Goal: Use online tool/utility: Utilize a website feature to perform a specific function

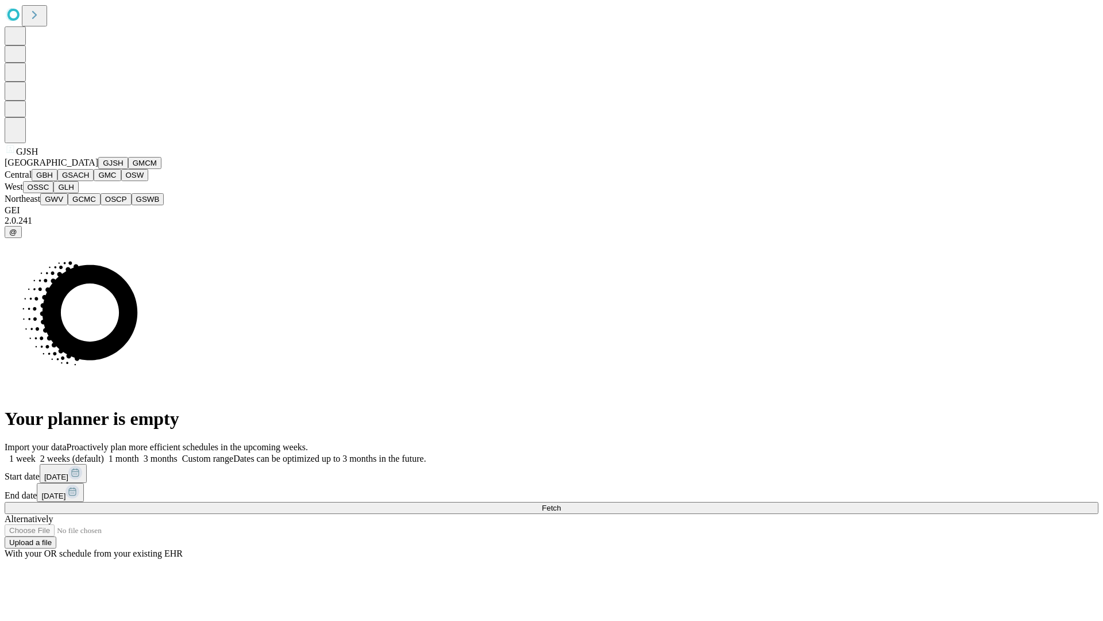
click at [98, 169] on button "GJSH" at bounding box center [113, 163] width 30 height 12
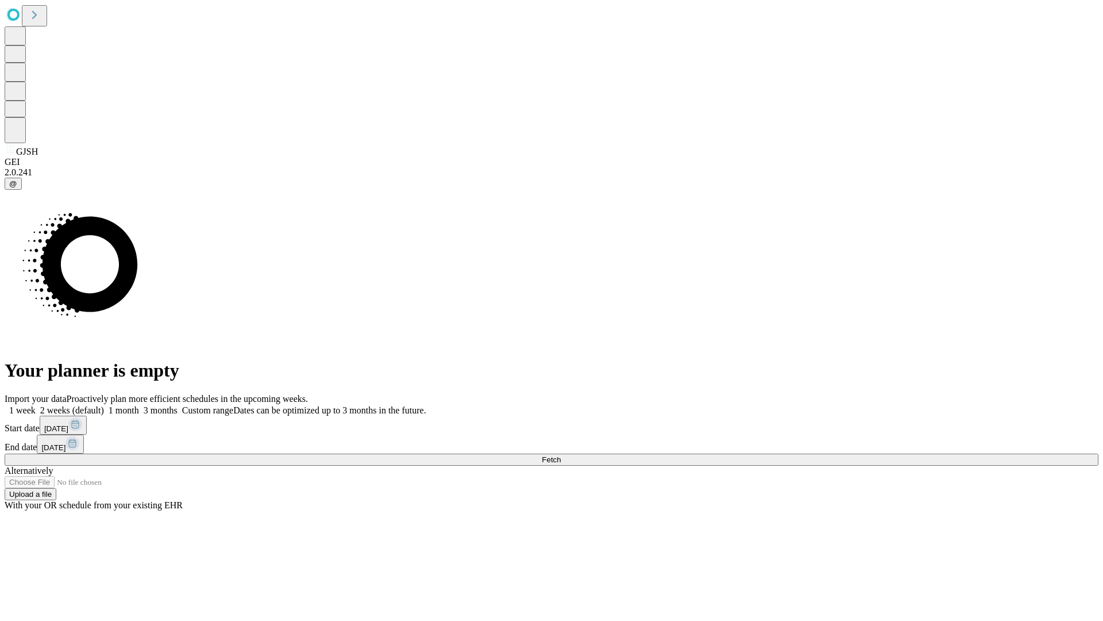
click at [139, 405] on label "1 month" at bounding box center [121, 410] width 35 height 10
click at [561, 455] on span "Fetch" at bounding box center [551, 459] width 19 height 9
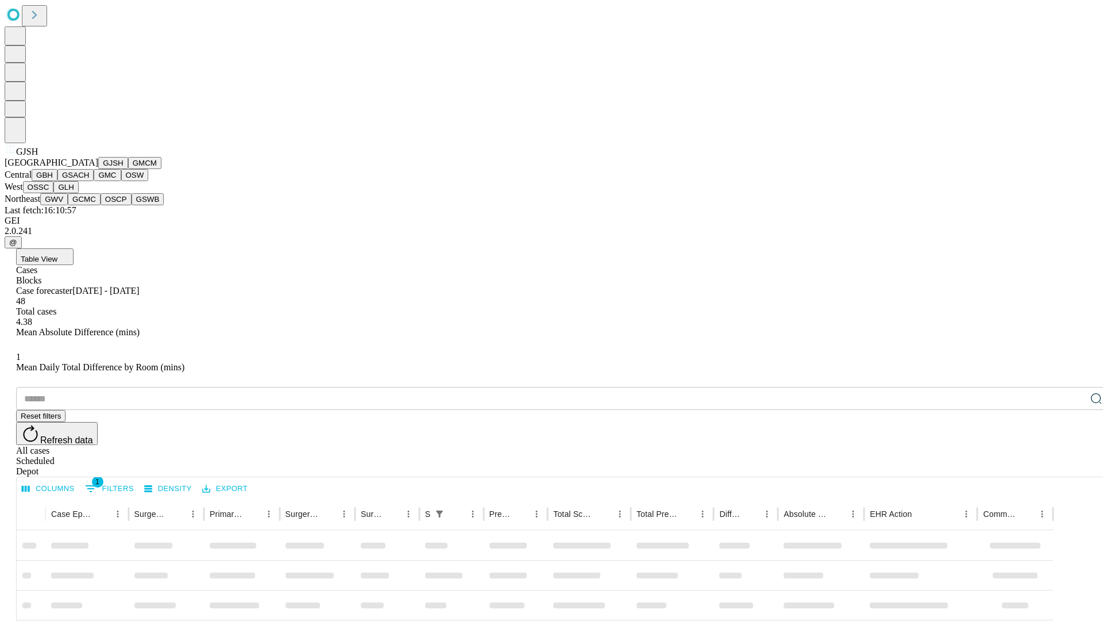
click at [128, 169] on button "GMCM" at bounding box center [144, 163] width 33 height 12
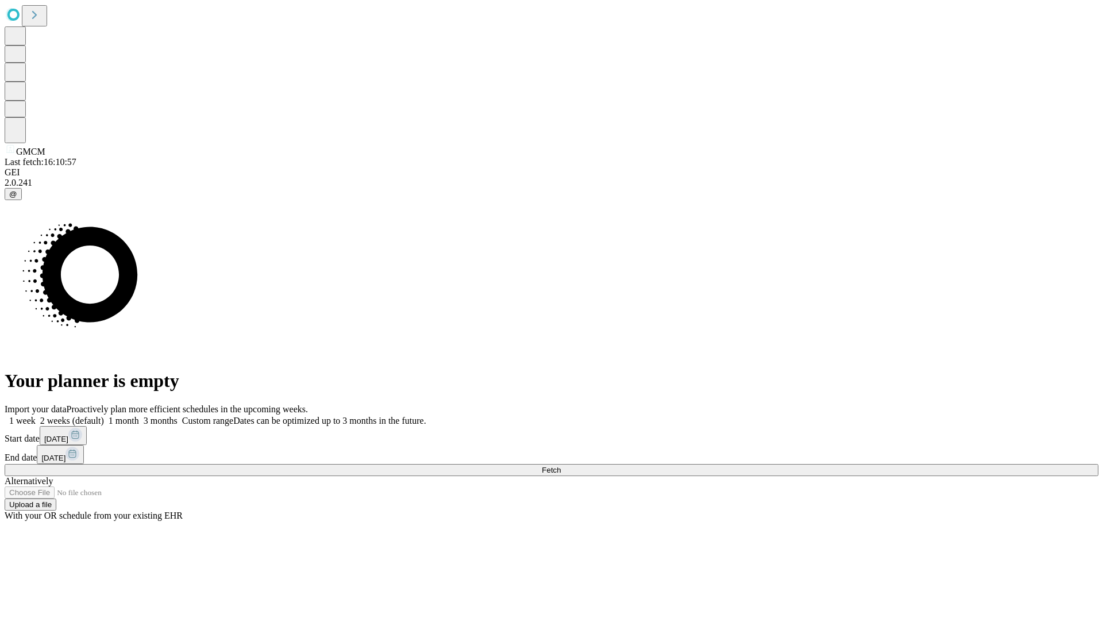
click at [139, 415] on label "1 month" at bounding box center [121, 420] width 35 height 10
click at [561, 465] on span "Fetch" at bounding box center [551, 469] width 19 height 9
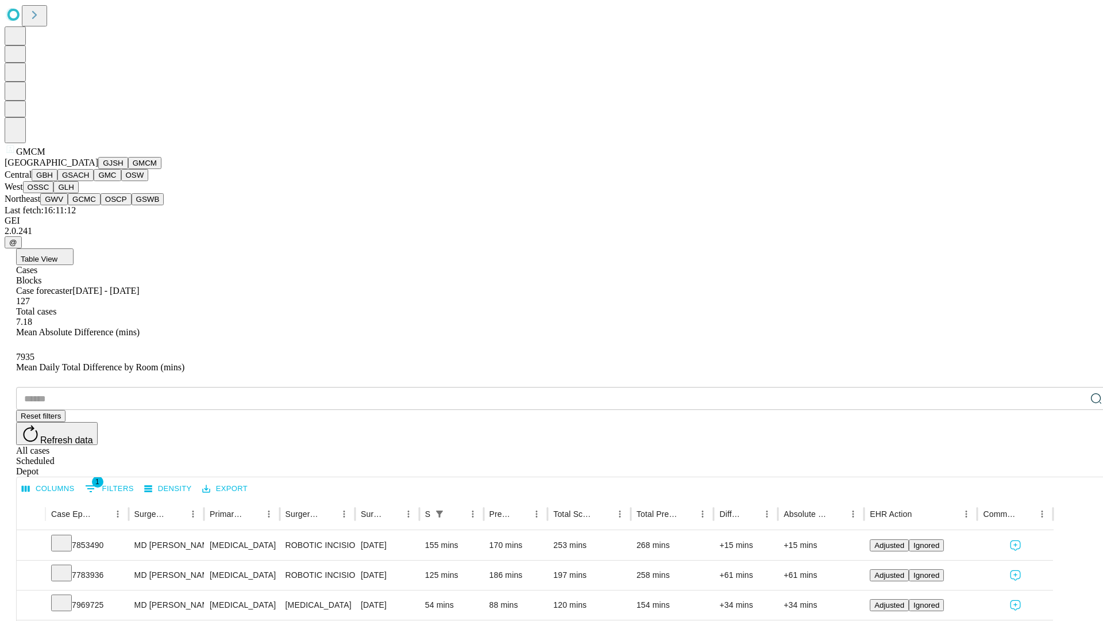
click at [57, 181] on button "GBH" at bounding box center [45, 175] width 26 height 12
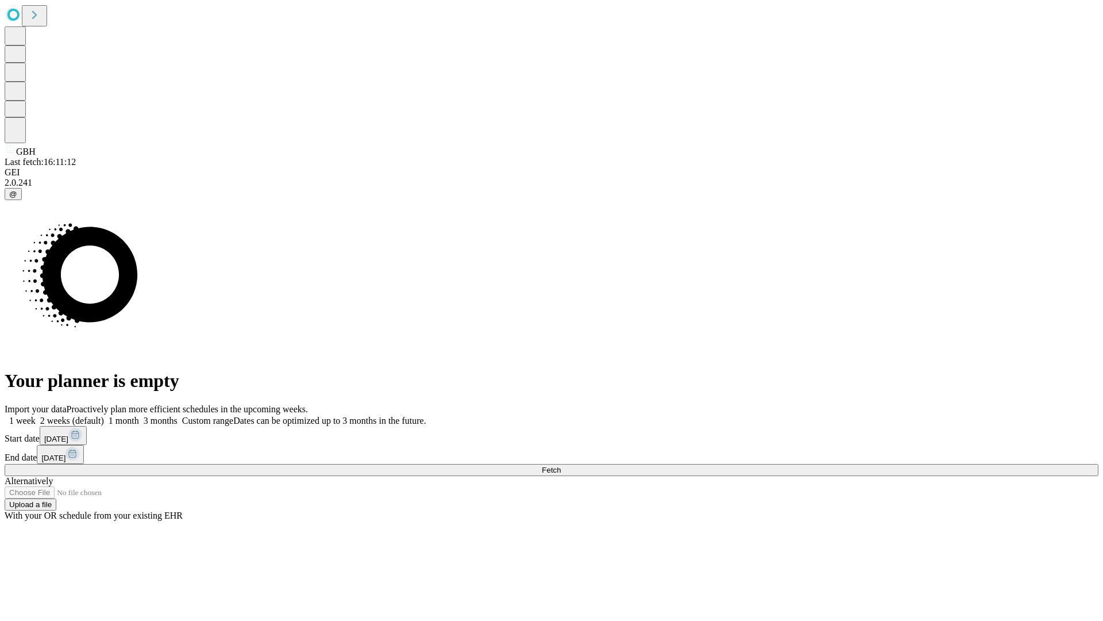
click at [561, 465] on span "Fetch" at bounding box center [551, 469] width 19 height 9
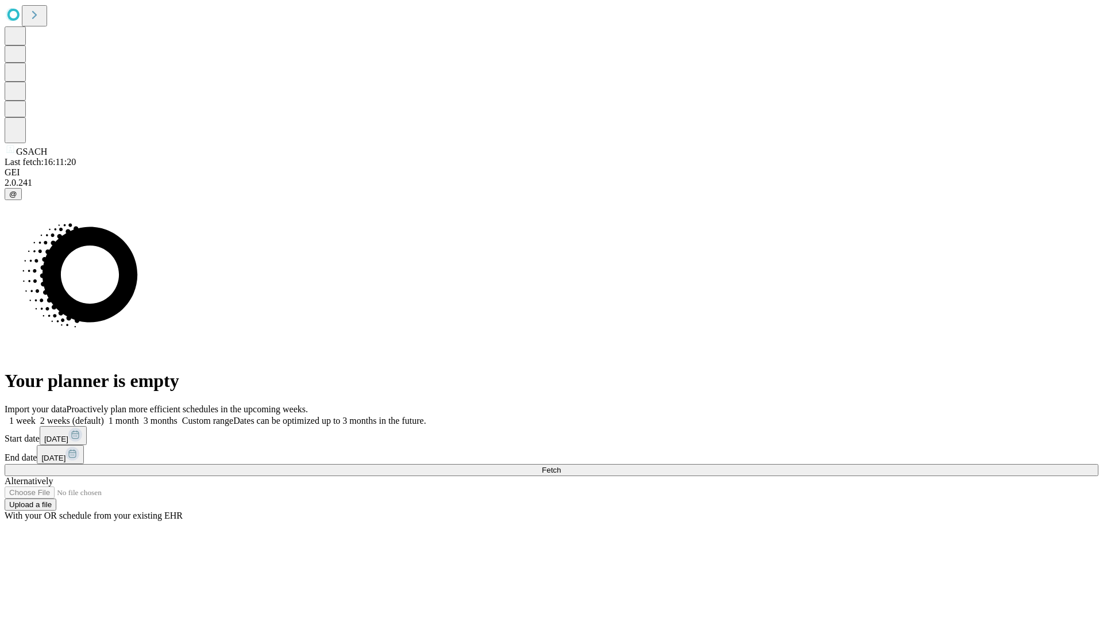
click at [139, 415] on label "1 month" at bounding box center [121, 420] width 35 height 10
click at [561, 465] on span "Fetch" at bounding box center [551, 469] width 19 height 9
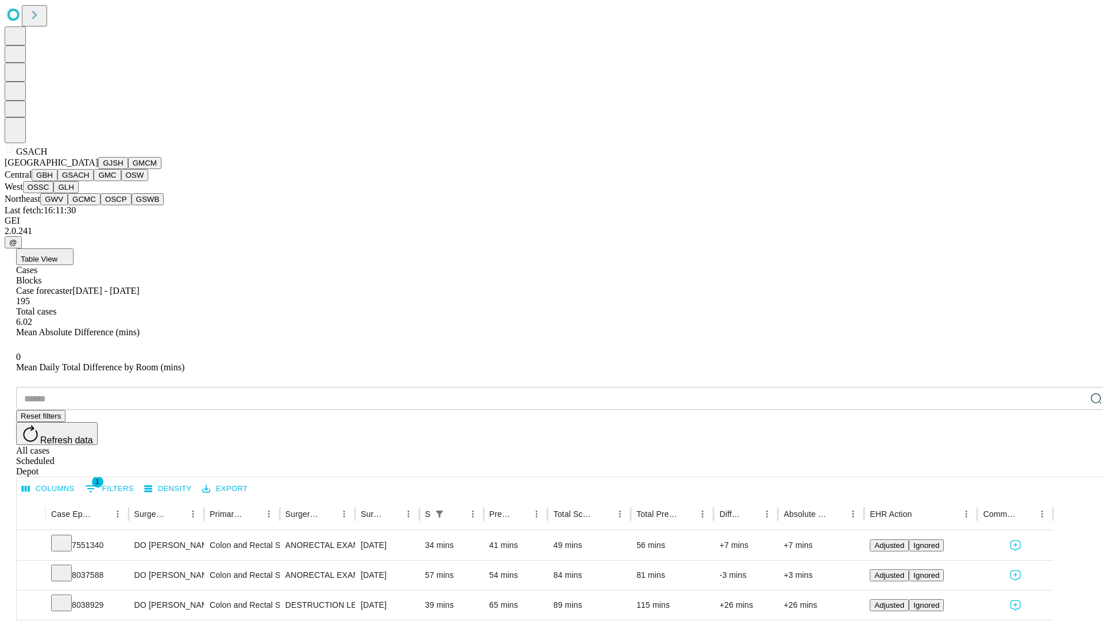
click at [94, 181] on button "GMC" at bounding box center [107, 175] width 27 height 12
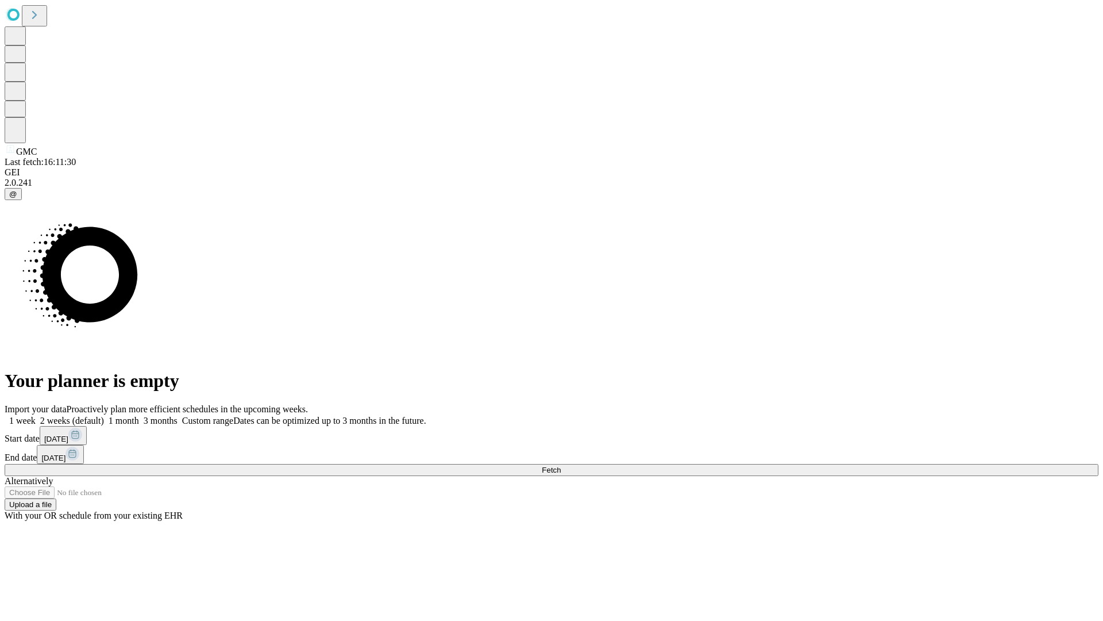
click at [139, 415] on label "1 month" at bounding box center [121, 420] width 35 height 10
click at [561, 465] on span "Fetch" at bounding box center [551, 469] width 19 height 9
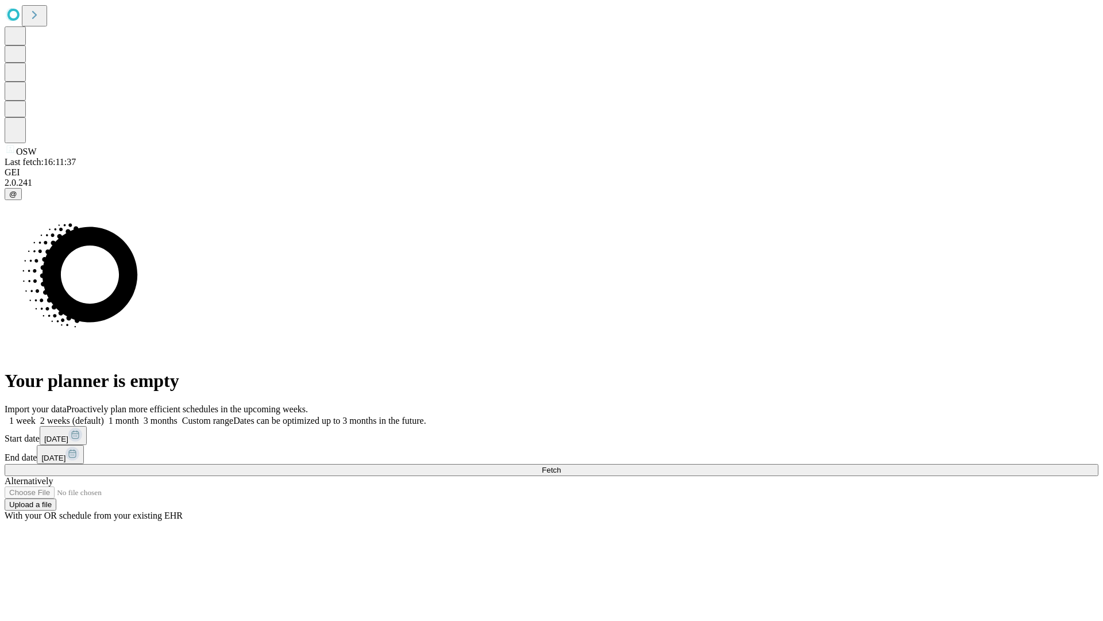
click at [561, 465] on span "Fetch" at bounding box center [551, 469] width 19 height 9
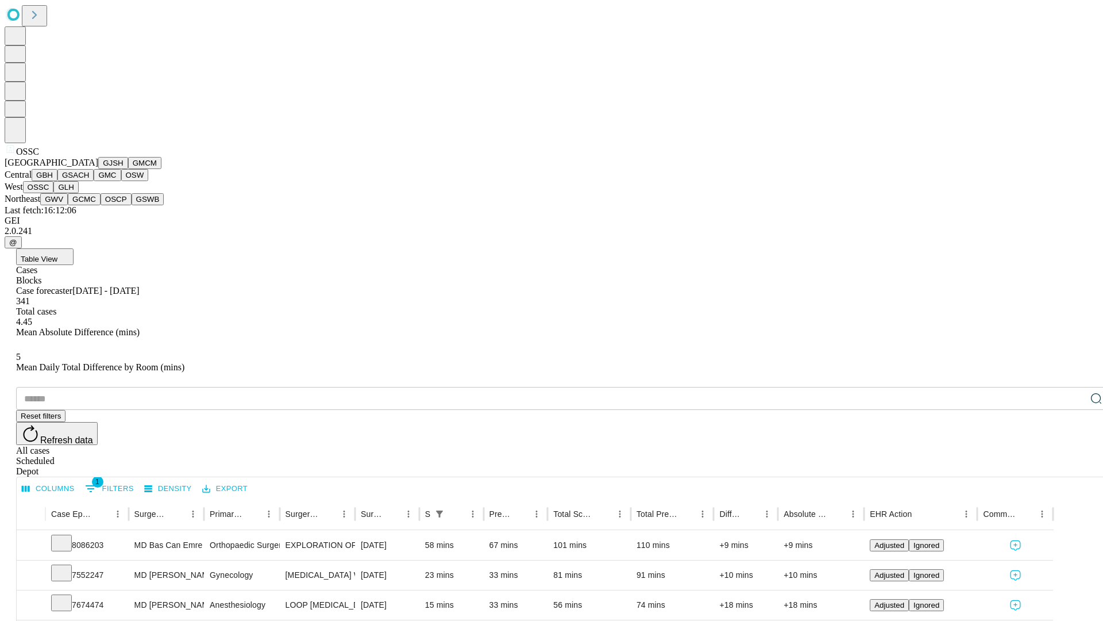
click at [78, 193] on button "GLH" at bounding box center [65, 187] width 25 height 12
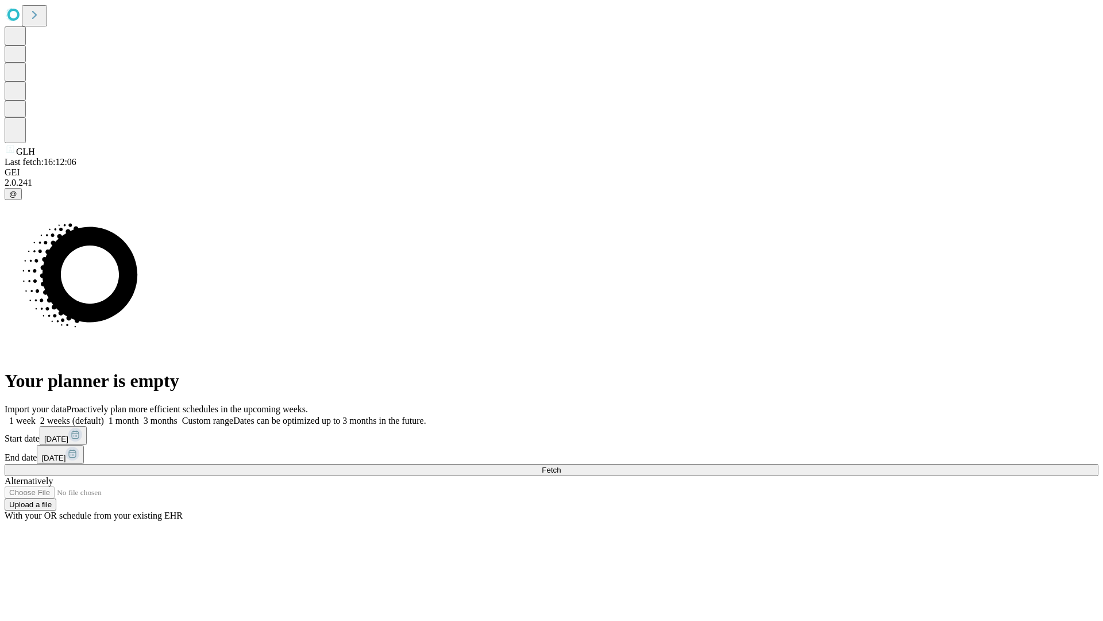
click at [139, 415] on label "1 month" at bounding box center [121, 420] width 35 height 10
click at [561, 465] on span "Fetch" at bounding box center [551, 469] width 19 height 9
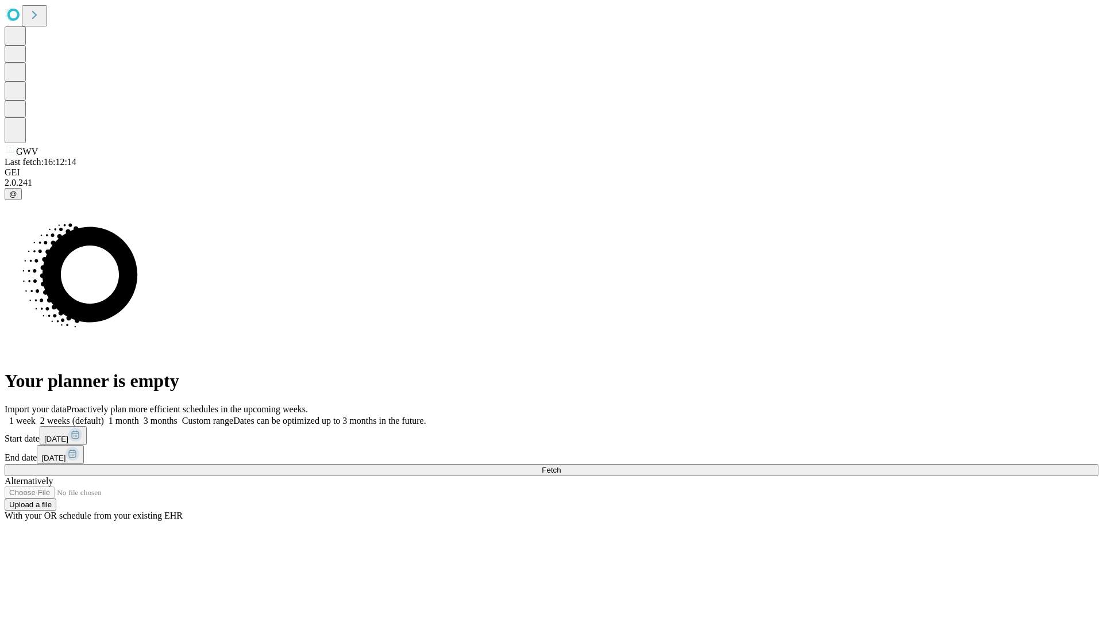
click at [561, 465] on span "Fetch" at bounding box center [551, 469] width 19 height 9
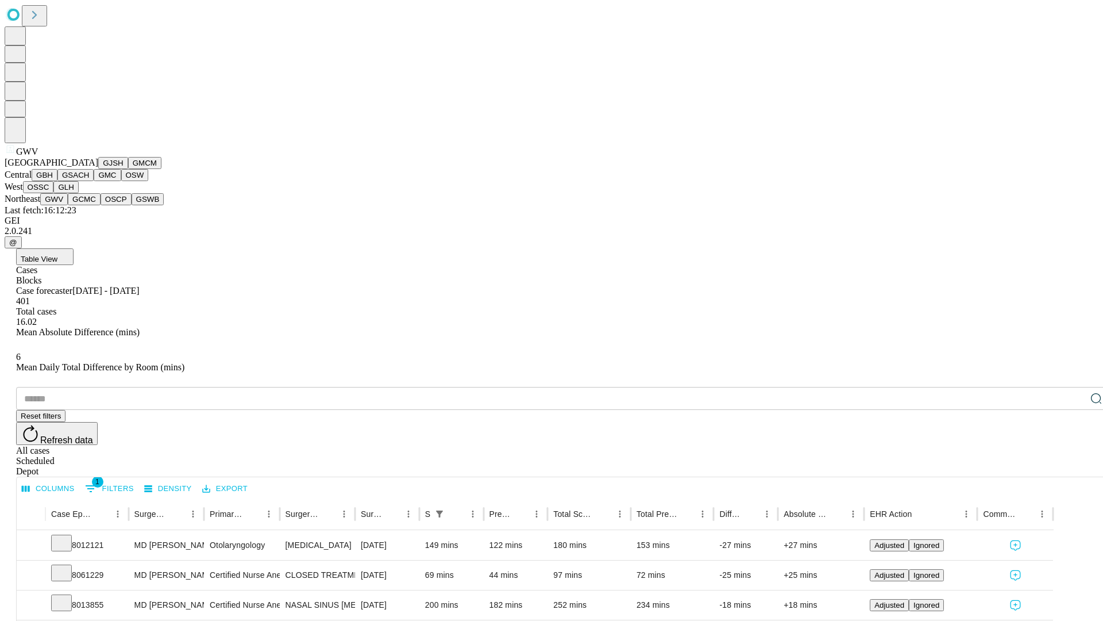
click at [89, 205] on button "GCMC" at bounding box center [84, 199] width 33 height 12
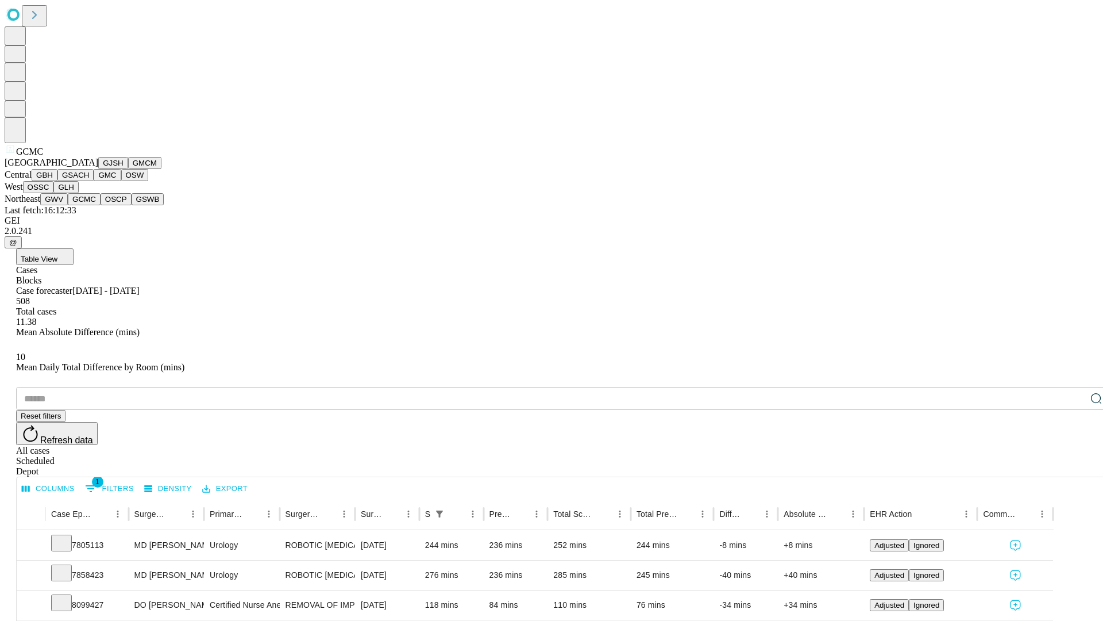
click at [101, 205] on button "OSCP" at bounding box center [116, 199] width 31 height 12
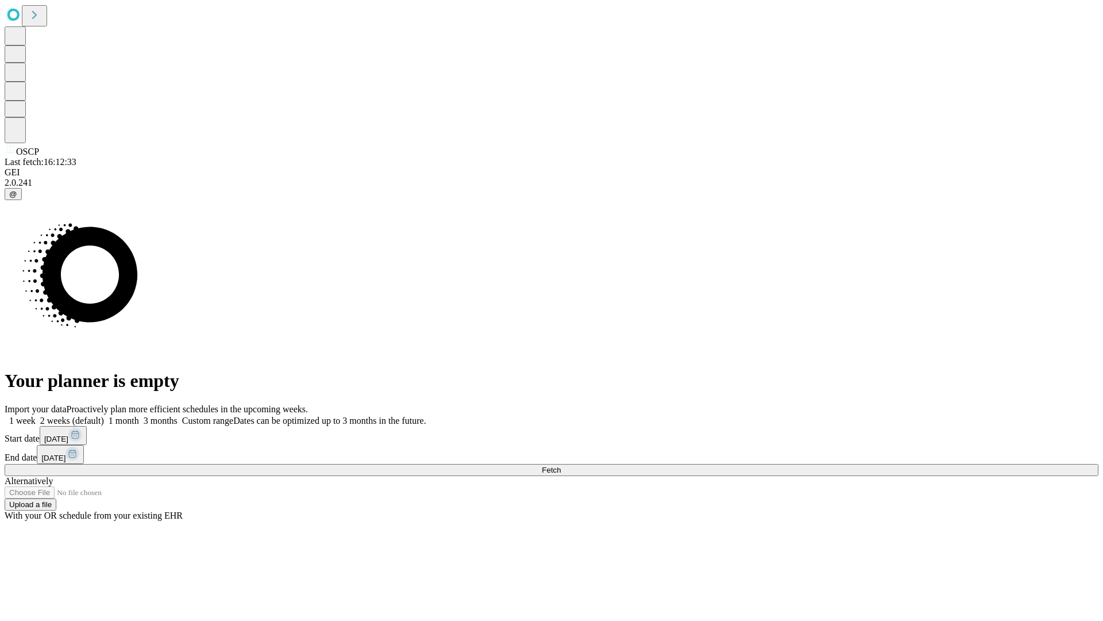
click at [139, 415] on label "1 month" at bounding box center [121, 420] width 35 height 10
click at [561, 465] on span "Fetch" at bounding box center [551, 469] width 19 height 9
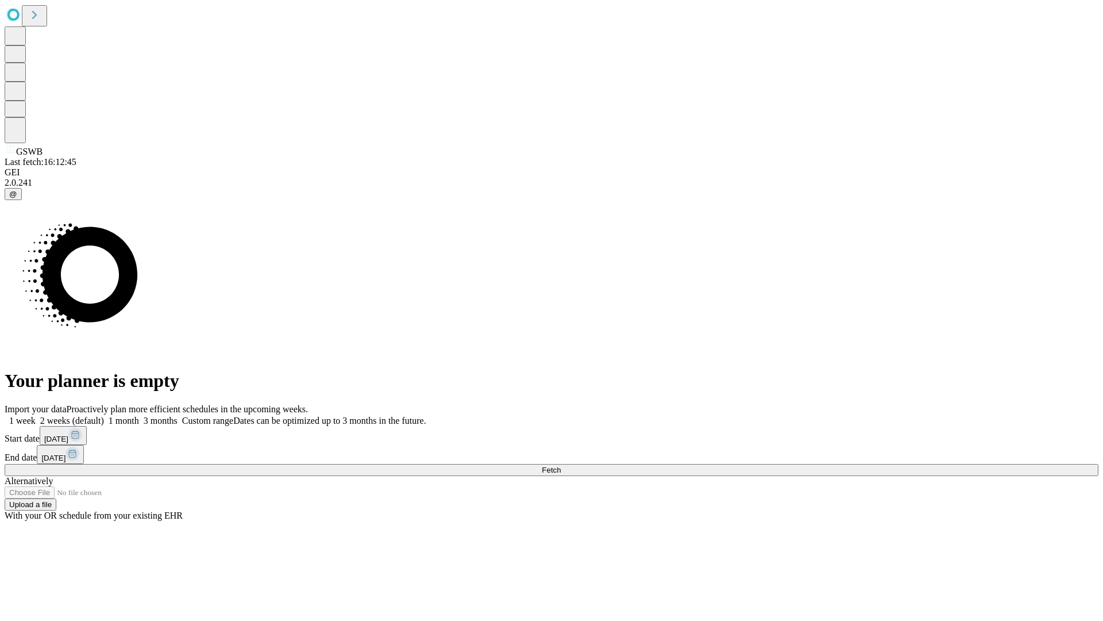
click at [139, 415] on label "1 month" at bounding box center [121, 420] width 35 height 10
click at [561, 465] on span "Fetch" at bounding box center [551, 469] width 19 height 9
